Goal: Find specific page/section: Find specific page/section

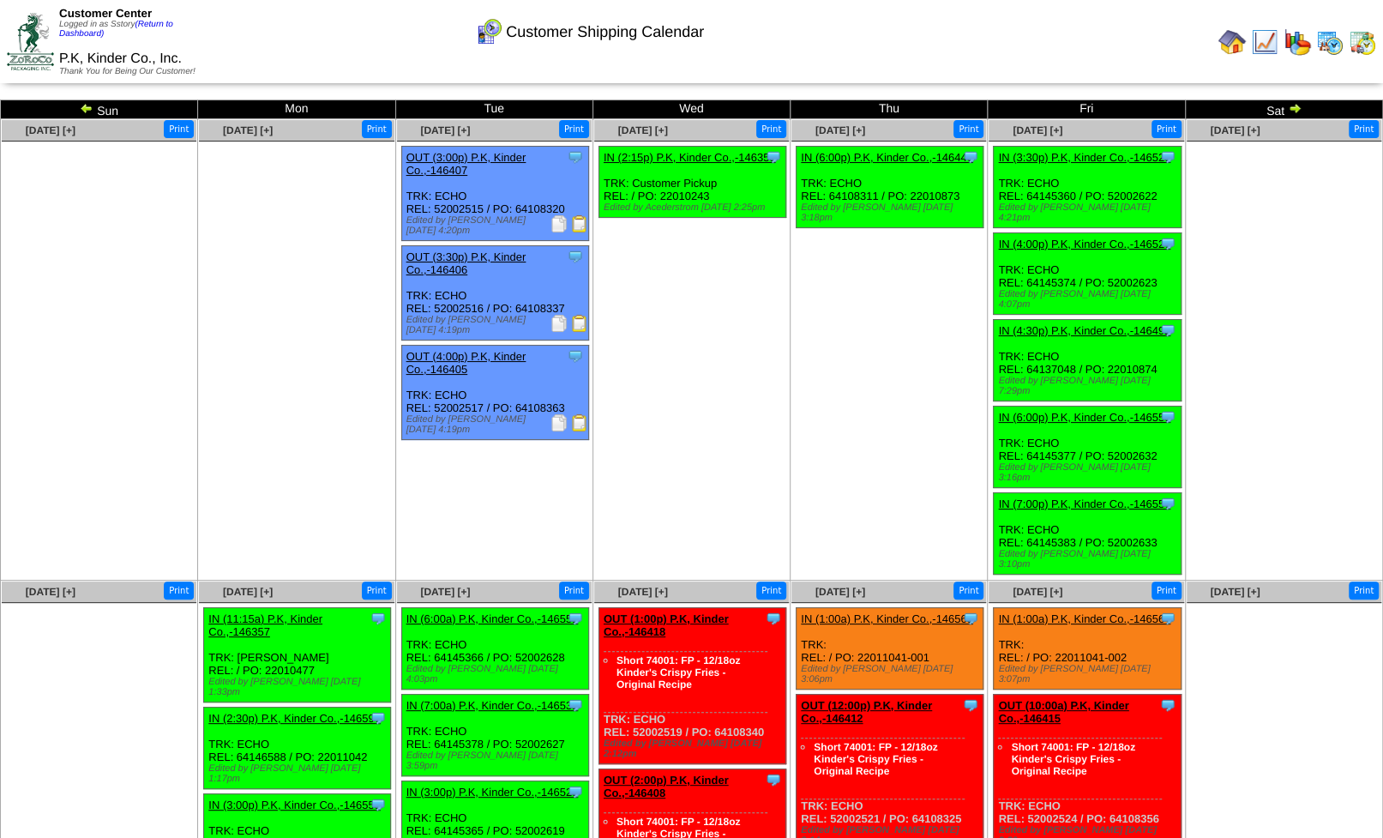
click at [1325, 40] on img at bounding box center [1330, 41] width 27 height 27
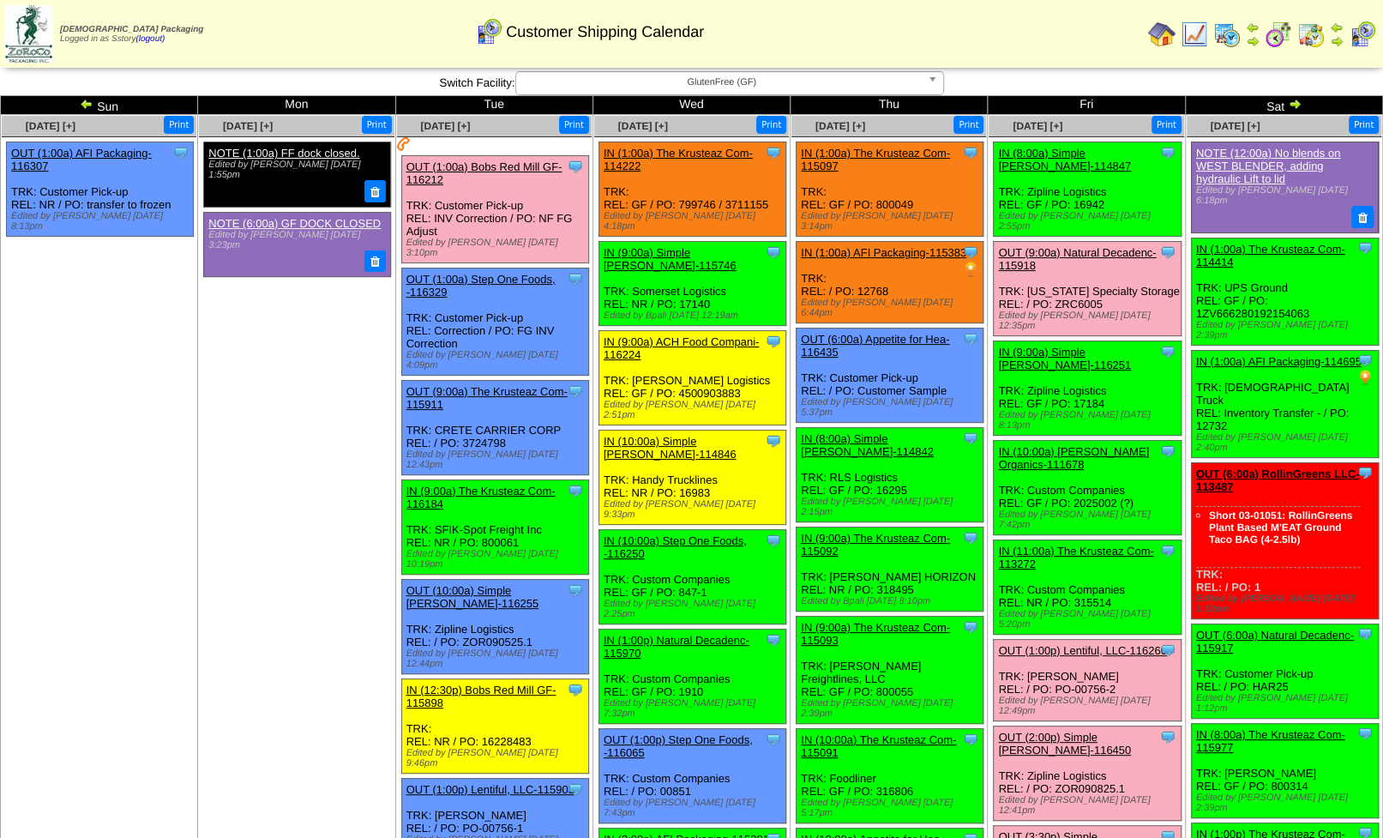
click at [1335, 28] on img at bounding box center [1337, 28] width 14 height 14
